Goal: Task Accomplishment & Management: Complete application form

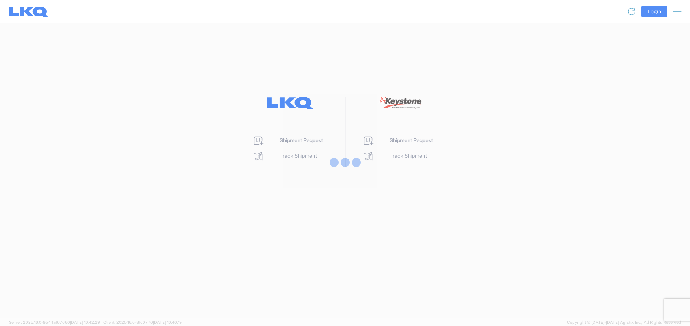
click at [409, 140] on div at bounding box center [345, 163] width 690 height 326
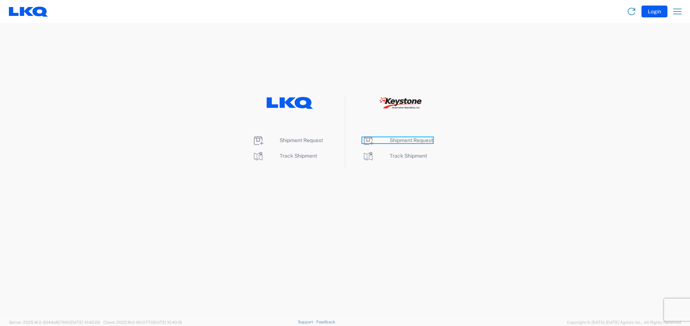
click at [403, 140] on span "Shipment Request" at bounding box center [410, 140] width 43 height 6
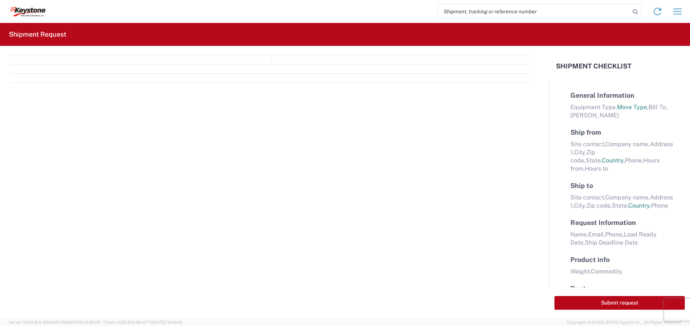
select select "FULL"
select select "LBS"
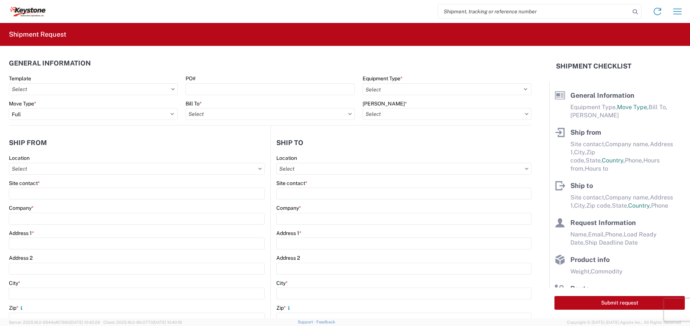
click at [522, 16] on input "search" at bounding box center [534, 11] width 192 height 14
paste input "56462348"
type input "56462348"
click at [638, 14] on icon at bounding box center [635, 12] width 10 height 10
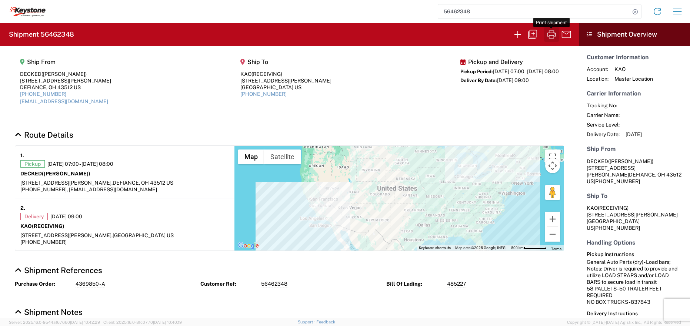
click at [555, 32] on icon "button" at bounding box center [551, 35] width 12 height 12
